Goal: Task Accomplishment & Management: Manage account settings

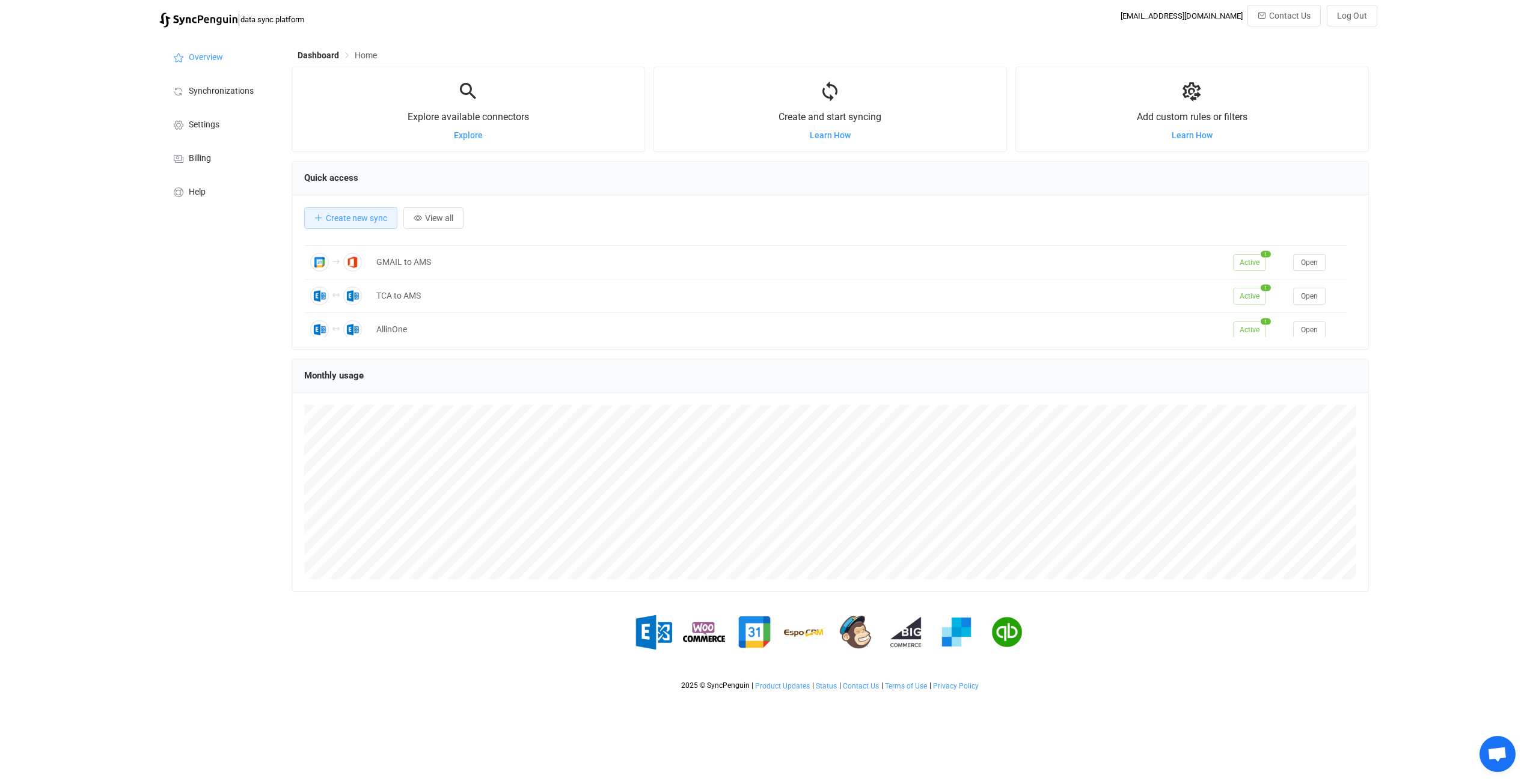
scroll to position [35, 0]
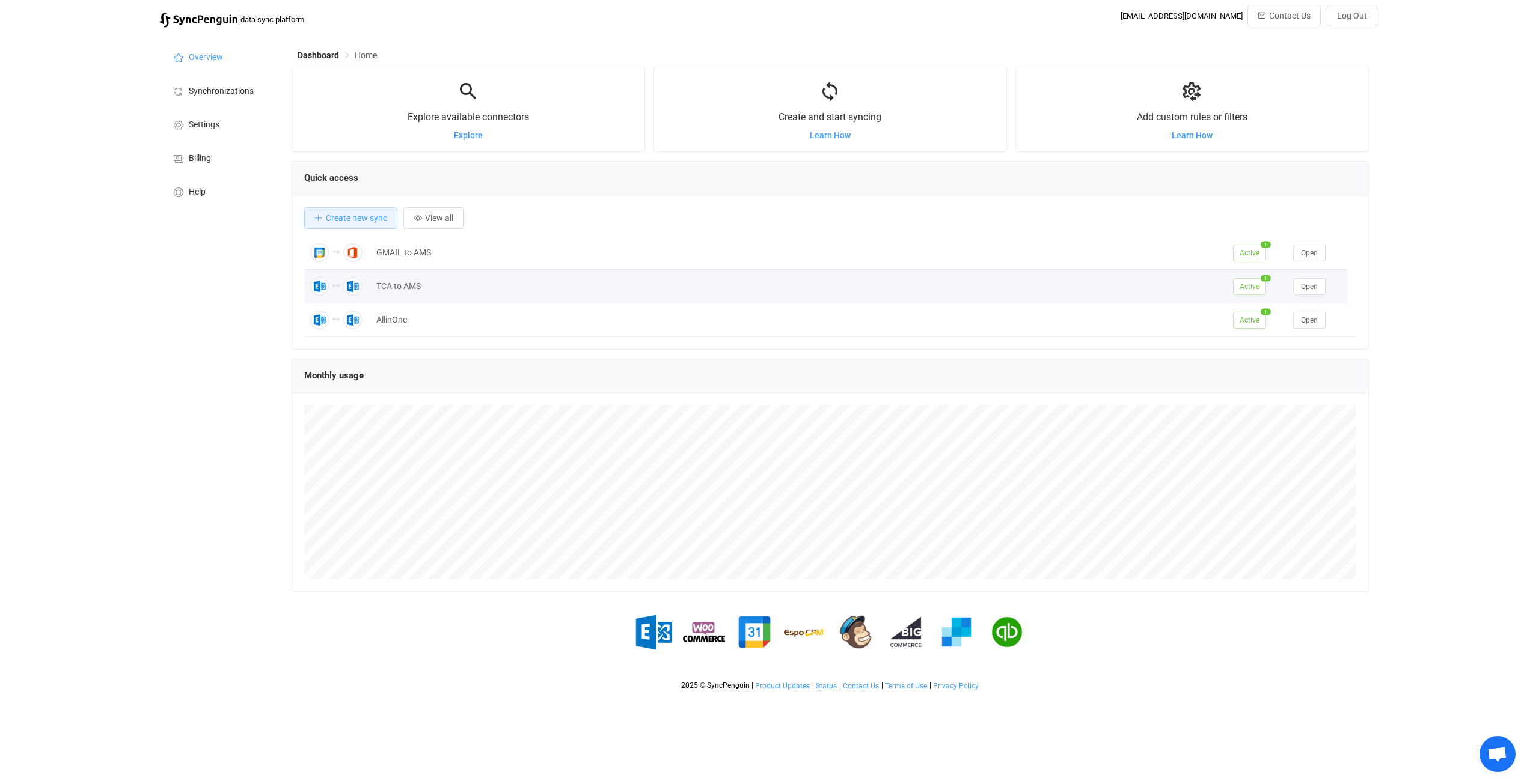
click at [445, 292] on div "TCA to AMS" at bounding box center [798, 286] width 857 height 14
click at [1313, 289] on span "Open" at bounding box center [1309, 286] width 17 height 8
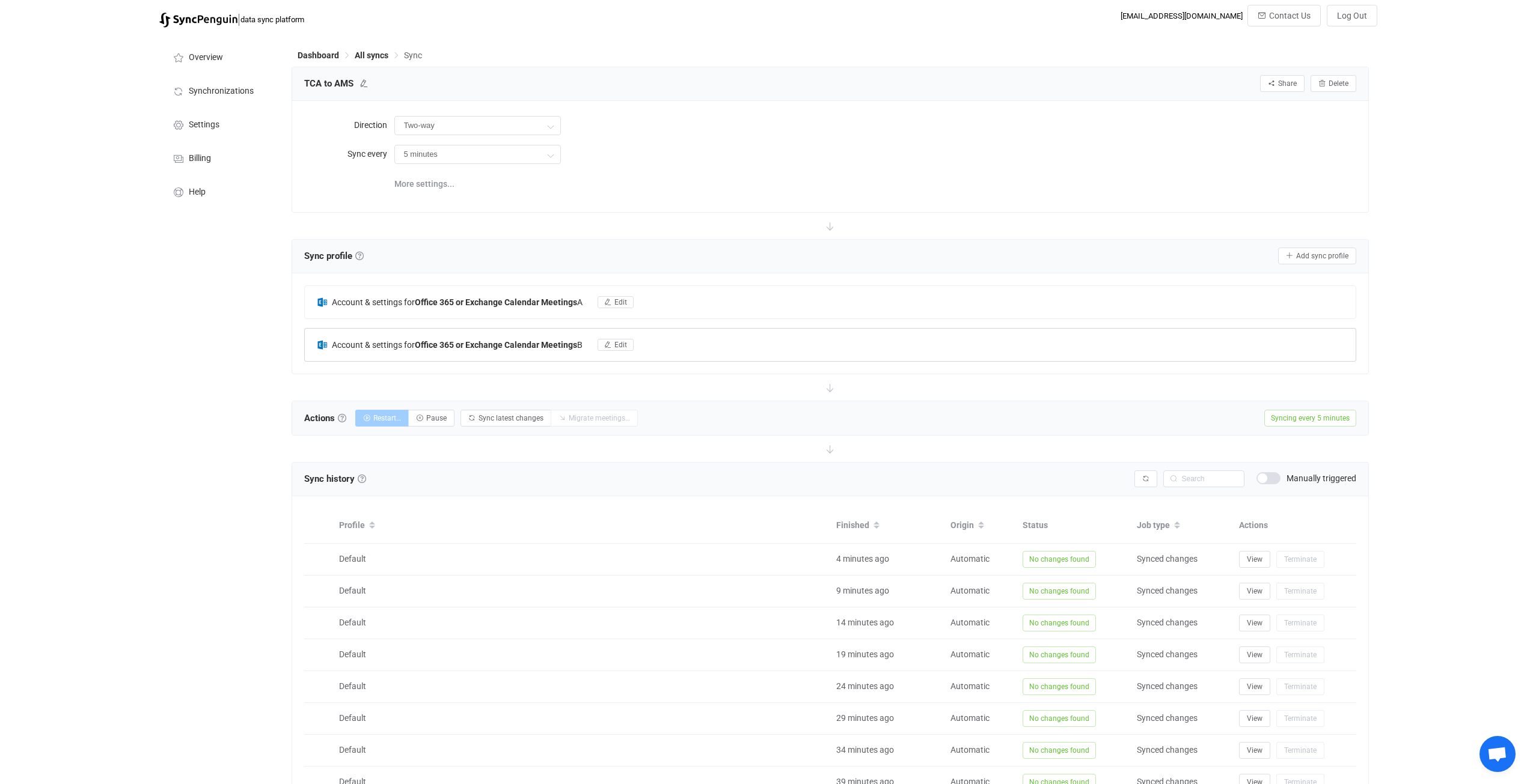
click at [502, 345] on b "Office 365 or Exchange Calendar Meetings" at bounding box center [496, 345] width 162 height 10
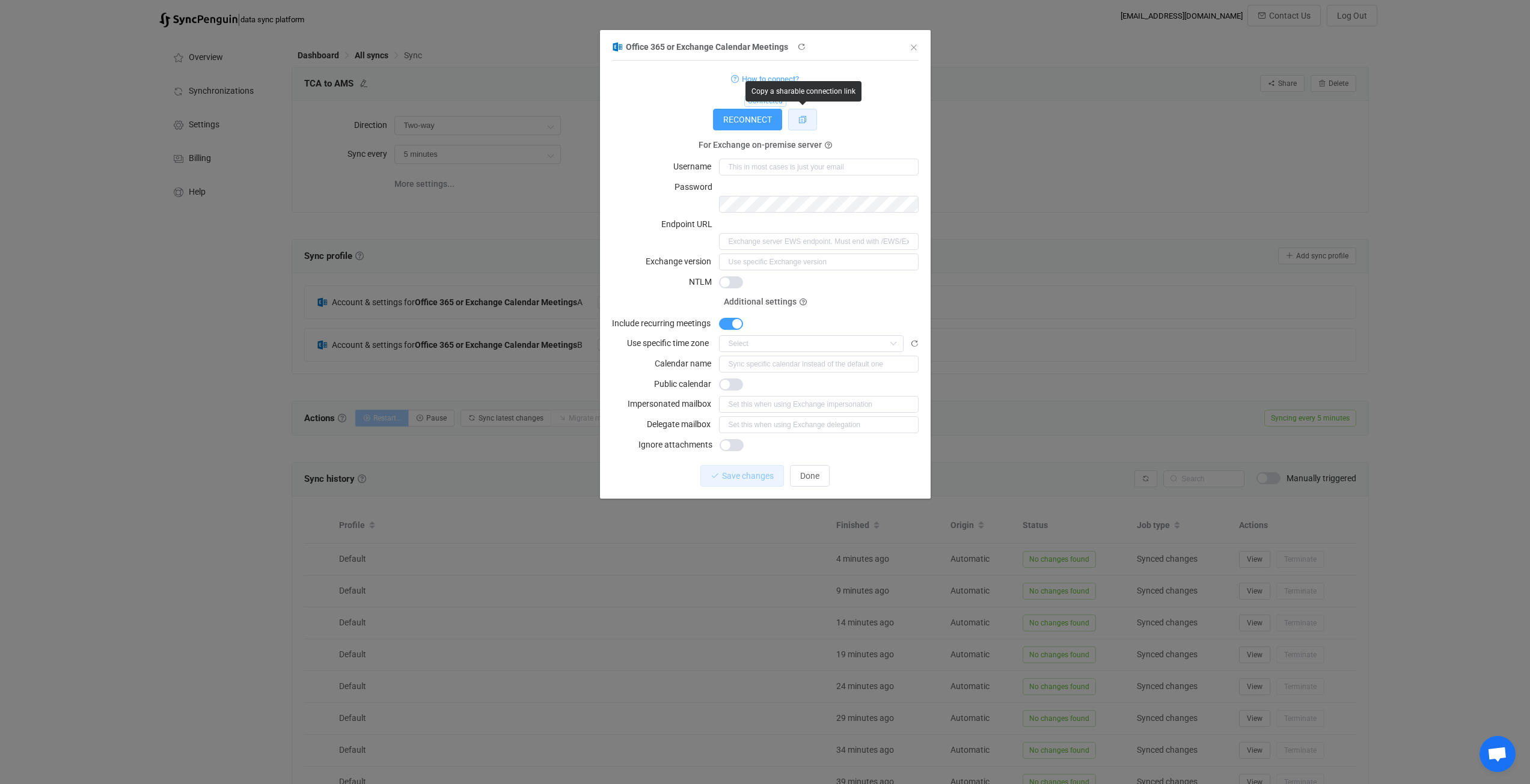
click at [809, 118] on button "dialog" at bounding box center [802, 119] width 29 height 21
click at [879, 122] on div "RECONNECT" at bounding box center [765, 119] width 306 height 21
click at [738, 379] on span "dialog" at bounding box center [731, 385] width 24 height 12
click at [764, 376] on div "dialog" at bounding box center [819, 384] width 199 height 17
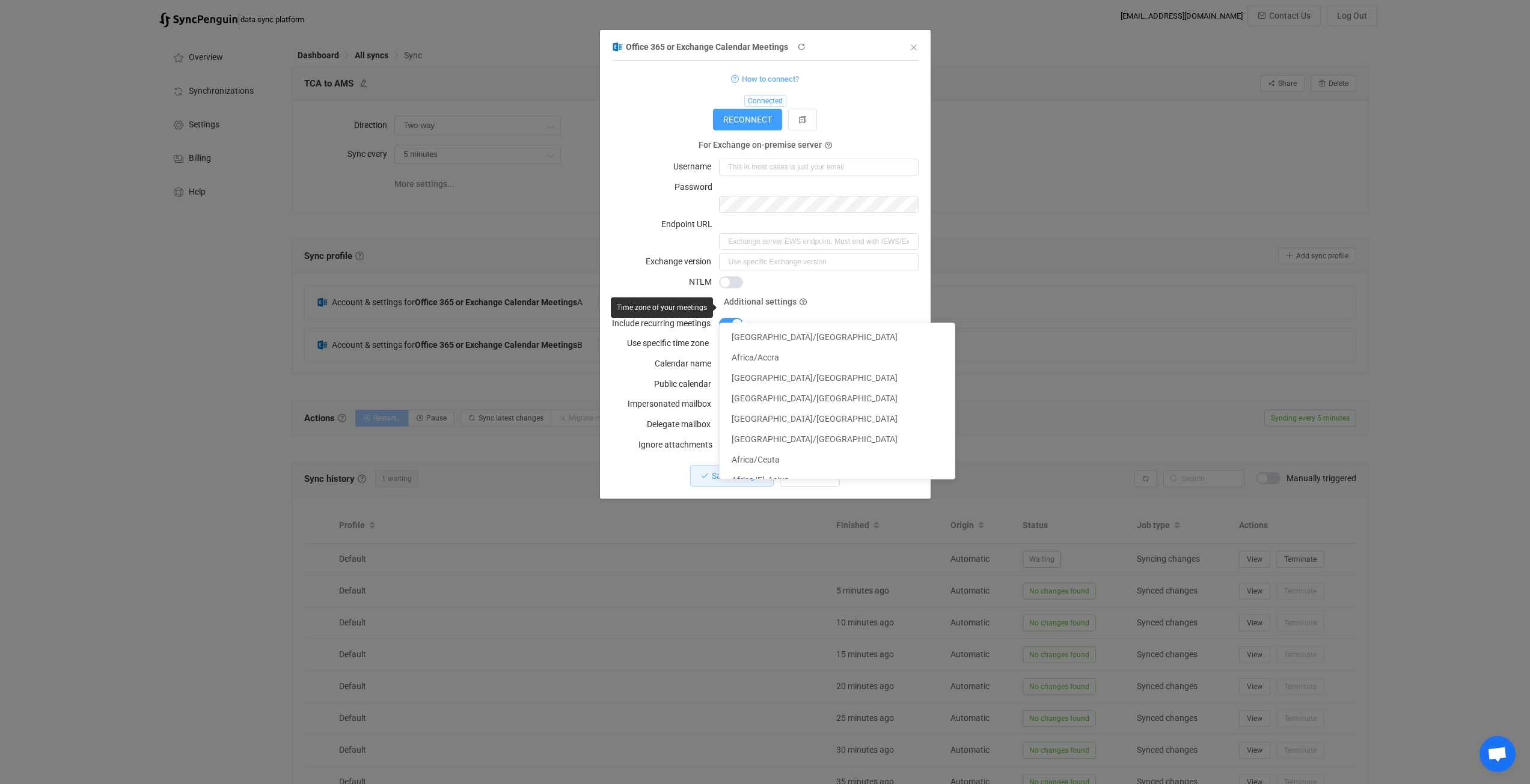
click at [761, 335] on input "dialog" at bounding box center [812, 343] width 185 height 17
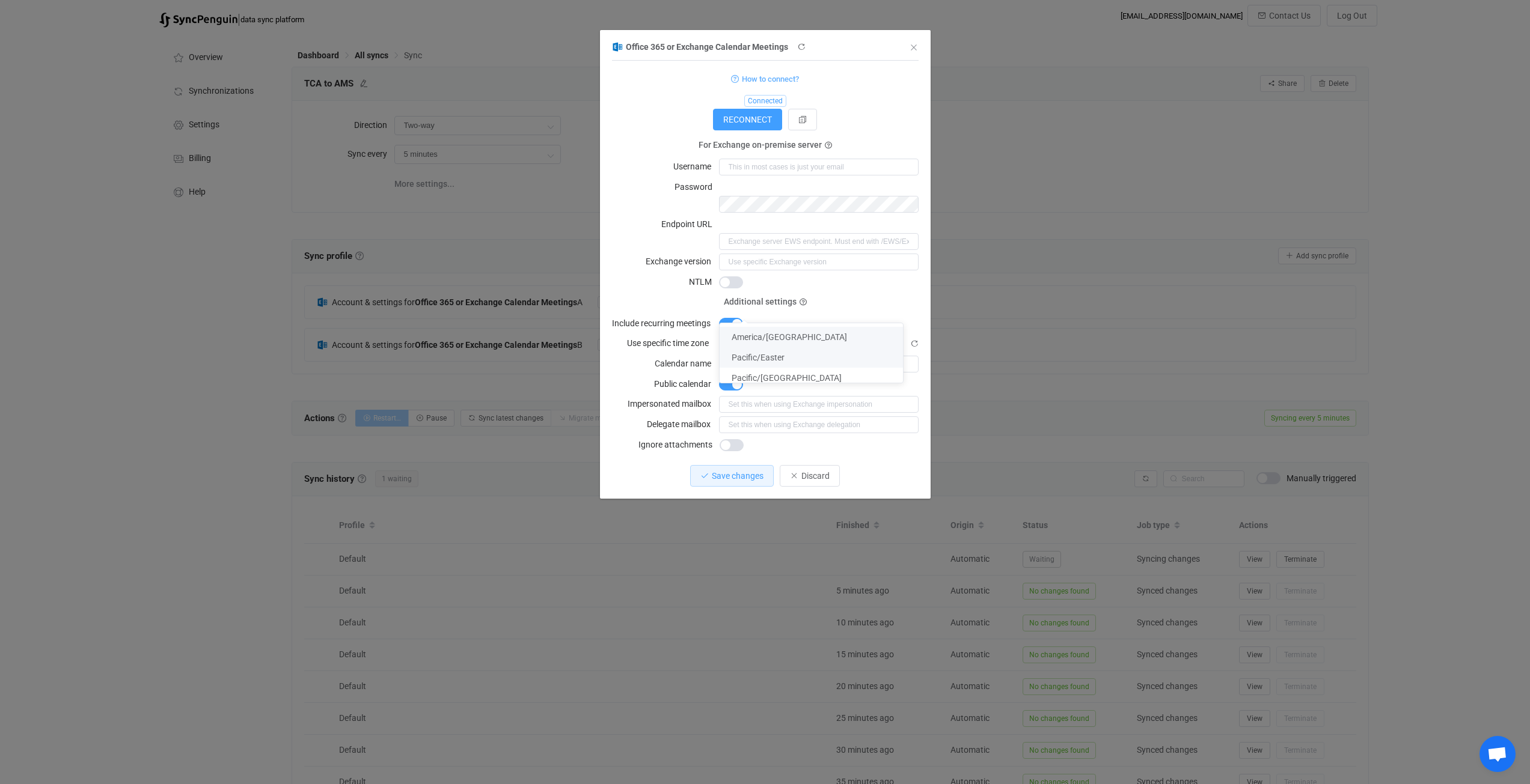
type input "e"
click at [828, 337] on li "America/New_York" at bounding box center [823, 337] width 208 height 21
type input "America/New_York"
click at [833, 315] on div "dialog" at bounding box center [819, 323] width 199 height 17
click at [817, 356] on input "dialog" at bounding box center [819, 364] width 199 height 17
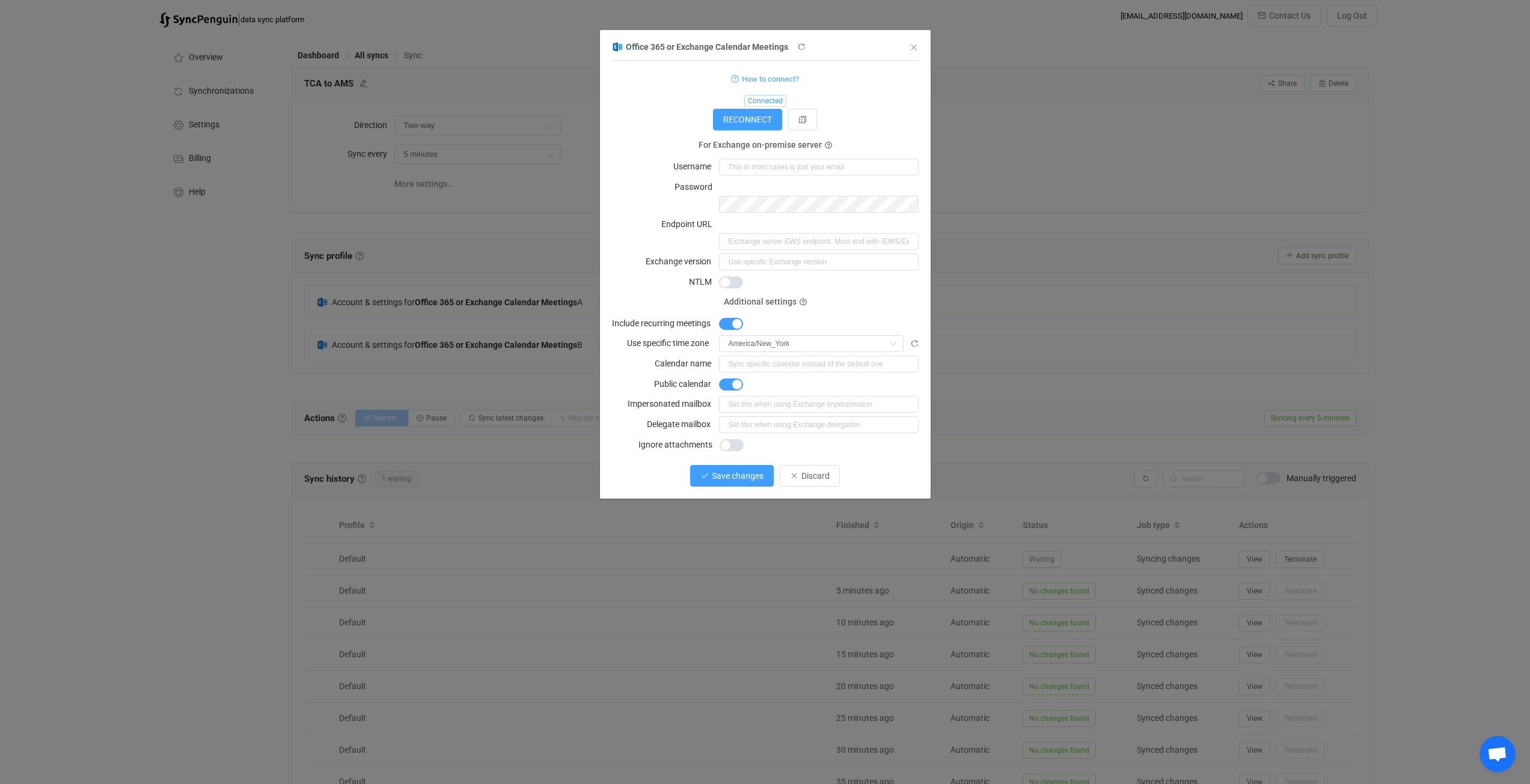
click at [741, 471] on span "Save changes" at bounding box center [738, 475] width 52 height 10
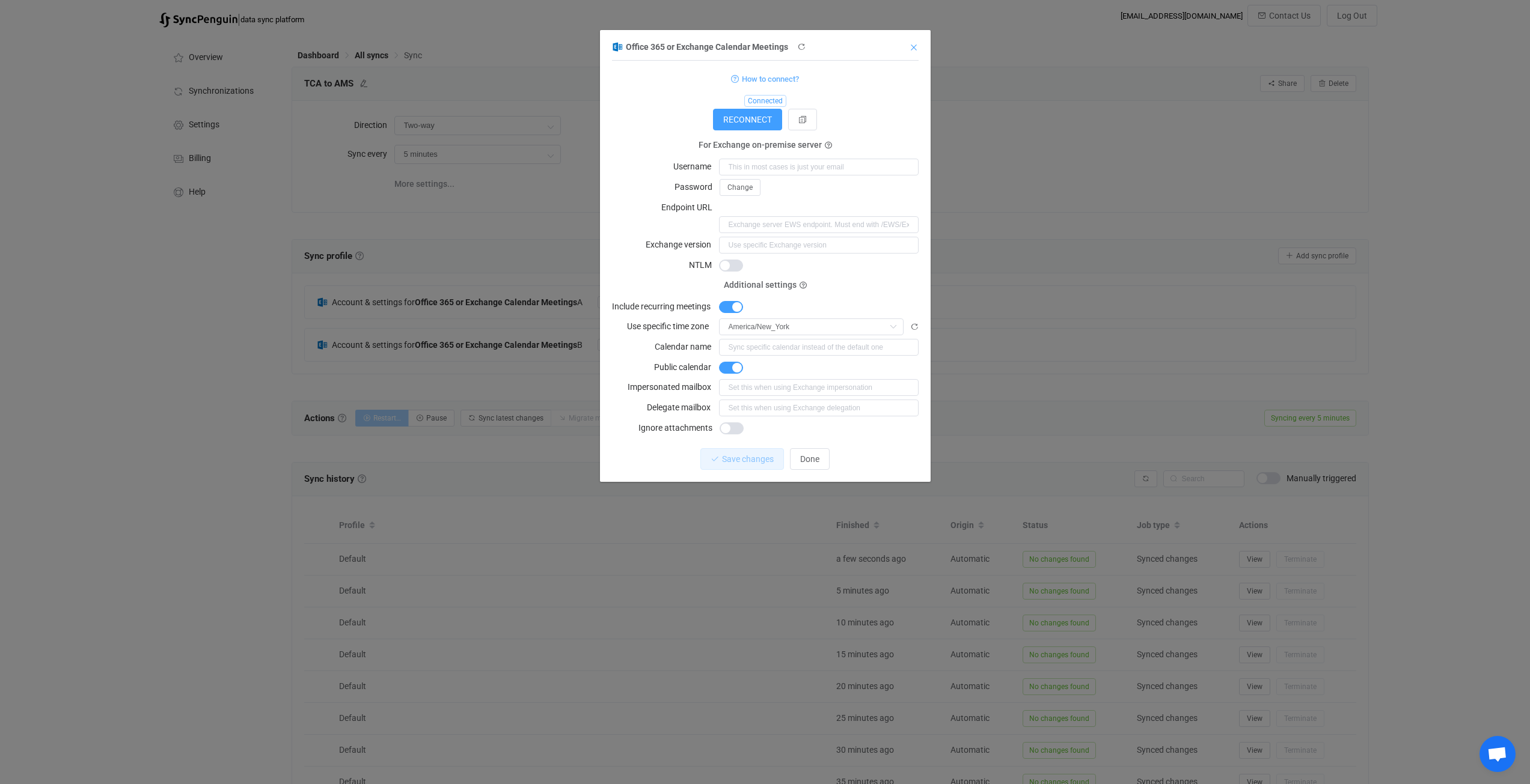
click at [918, 44] on icon "Close" at bounding box center [913, 47] width 10 height 10
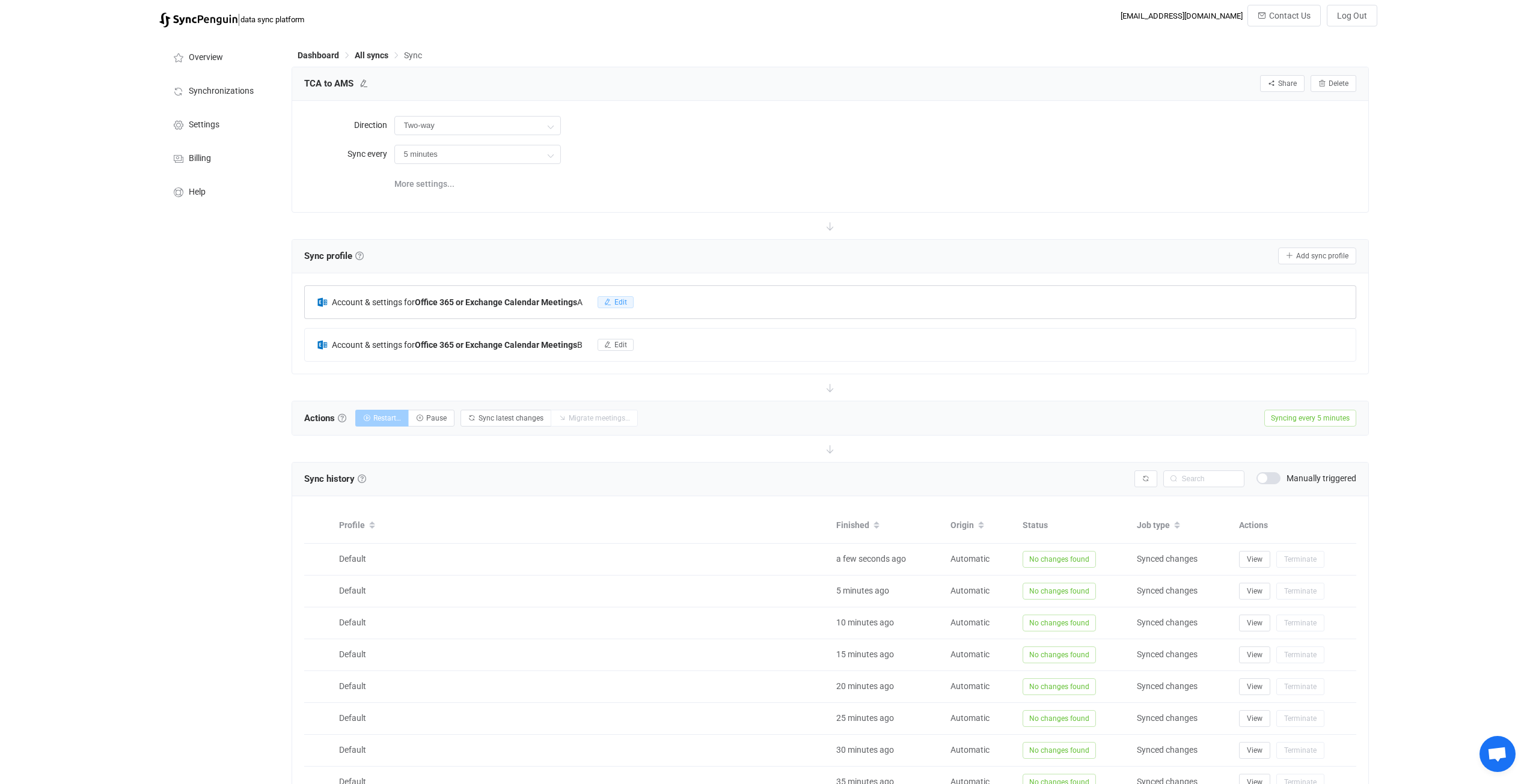
click at [618, 300] on span "Edit" at bounding box center [620, 302] width 13 height 8
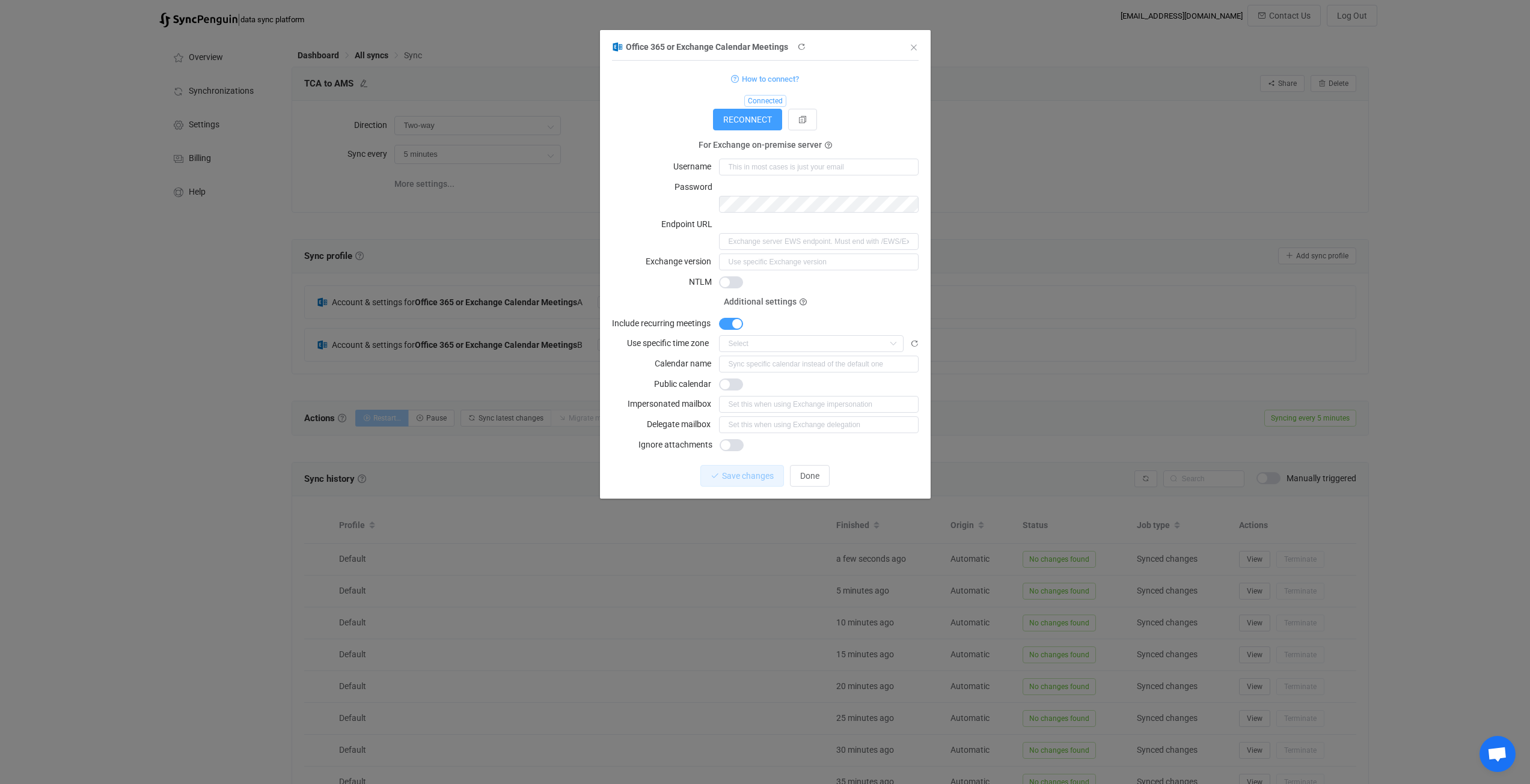
click at [736, 379] on span "dialog" at bounding box center [731, 385] width 24 height 12
click at [760, 335] on input "dialog" at bounding box center [812, 343] width 185 height 17
click at [765, 331] on li "America/New_York" at bounding box center [823, 337] width 208 height 21
type input "America/New_York"
click at [749, 471] on span "Save changes" at bounding box center [738, 475] width 52 height 10
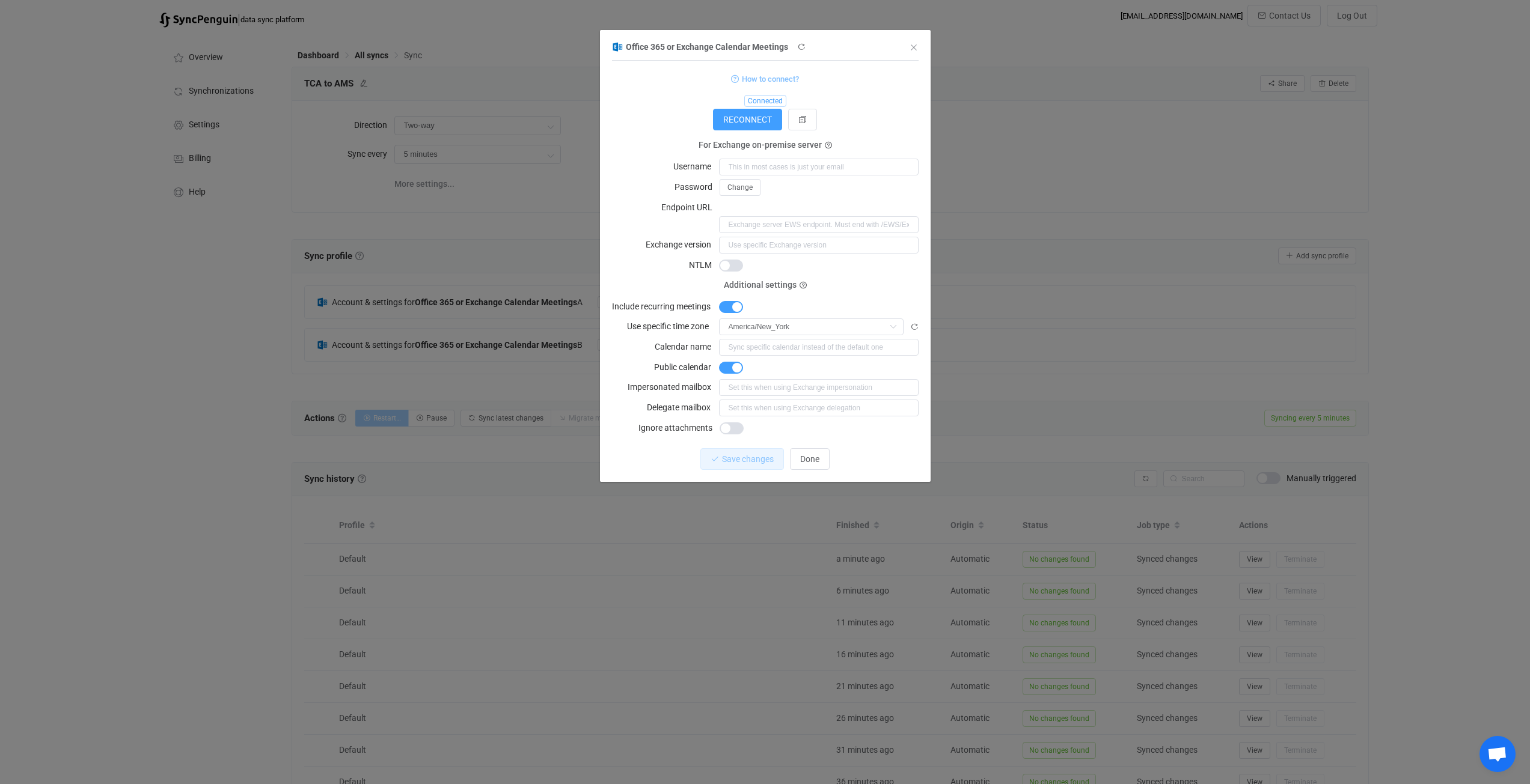
click at [777, 78] on span "How to connect?" at bounding box center [770, 79] width 57 height 14
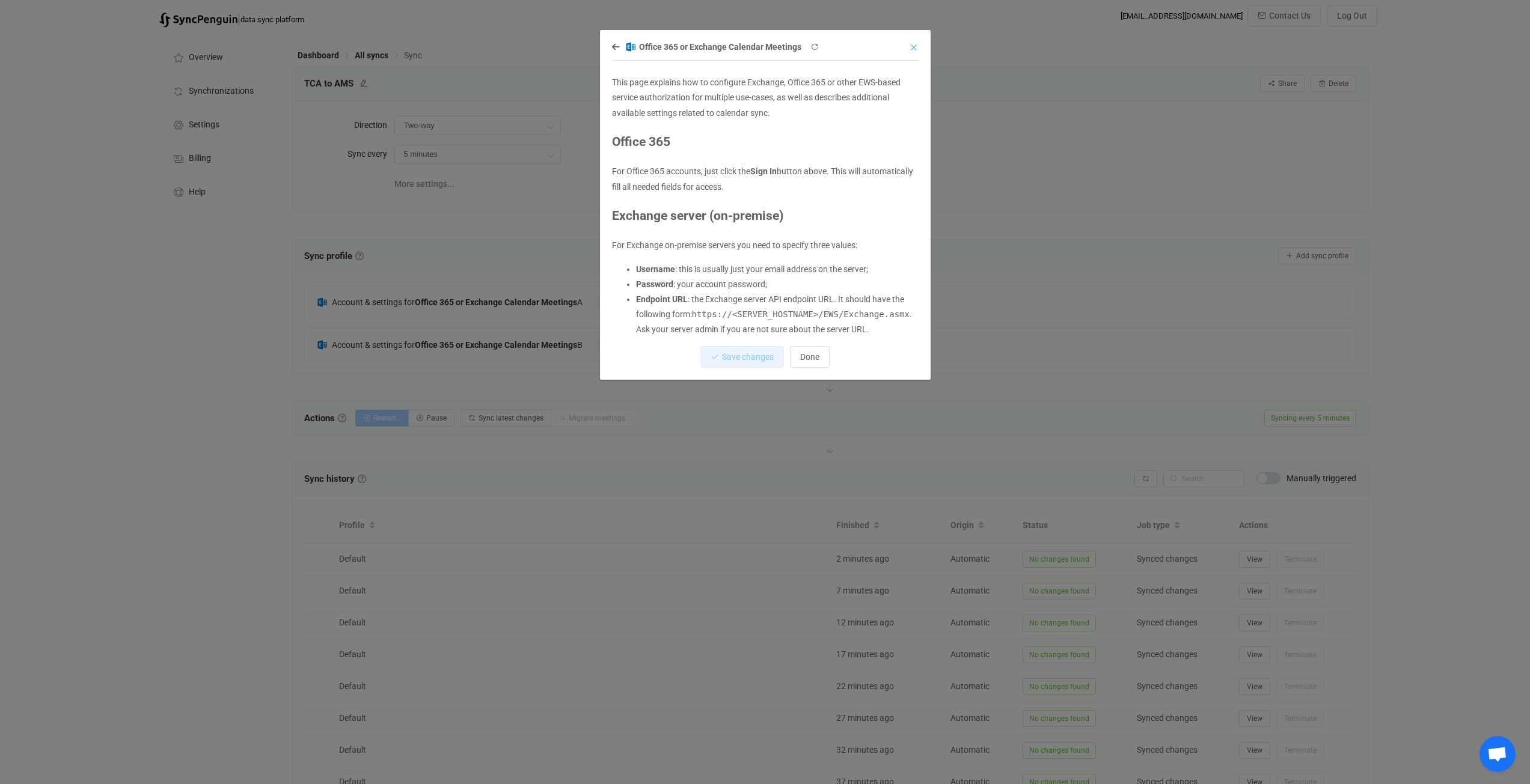
click at [913, 44] on icon "Close" at bounding box center [913, 47] width 10 height 10
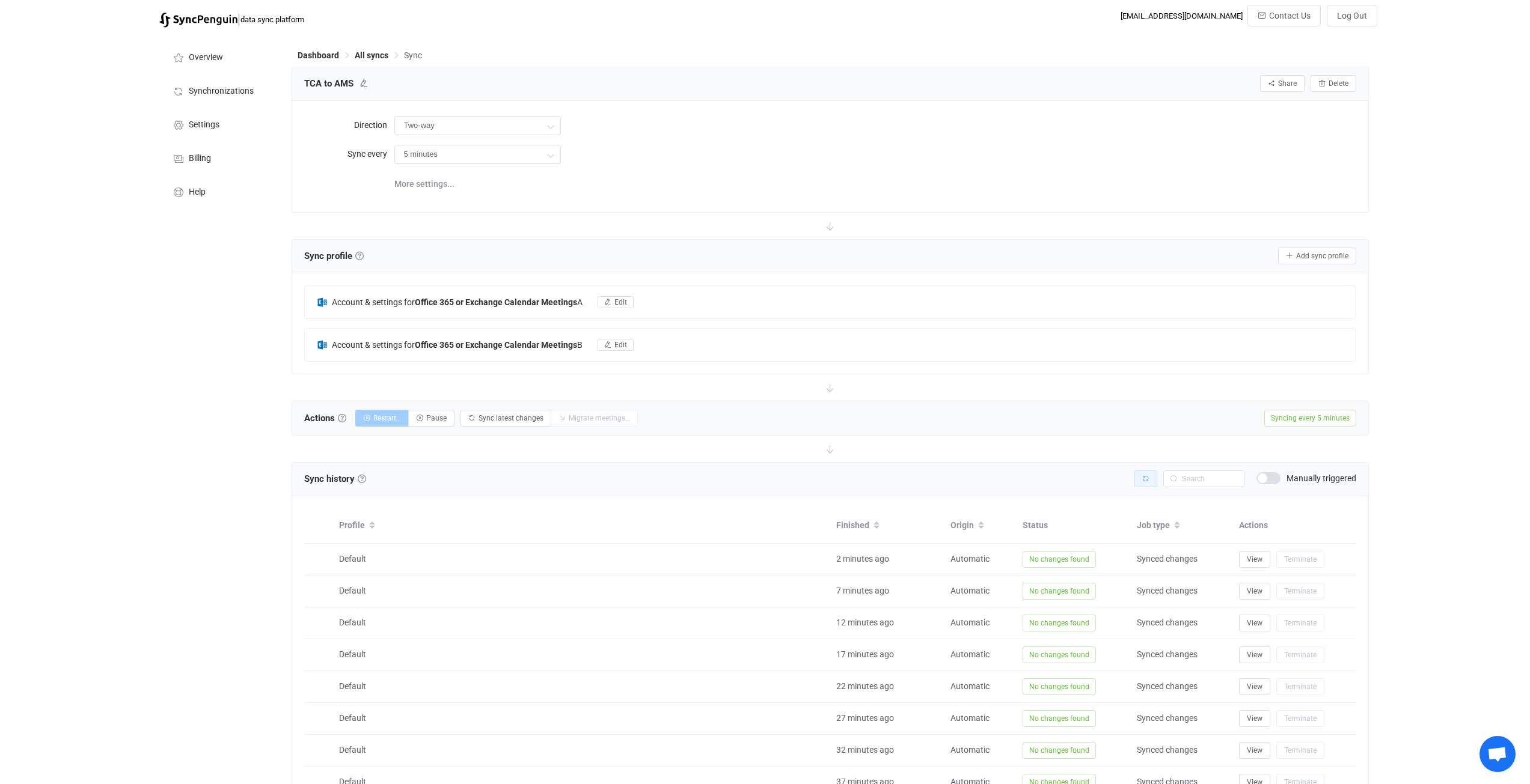
click at [1144, 477] on icon "button" at bounding box center [1146, 479] width 7 height 7
click at [529, 422] on button "Sync latest changes" at bounding box center [506, 418] width 91 height 17
